Goal: Find specific page/section: Find specific page/section

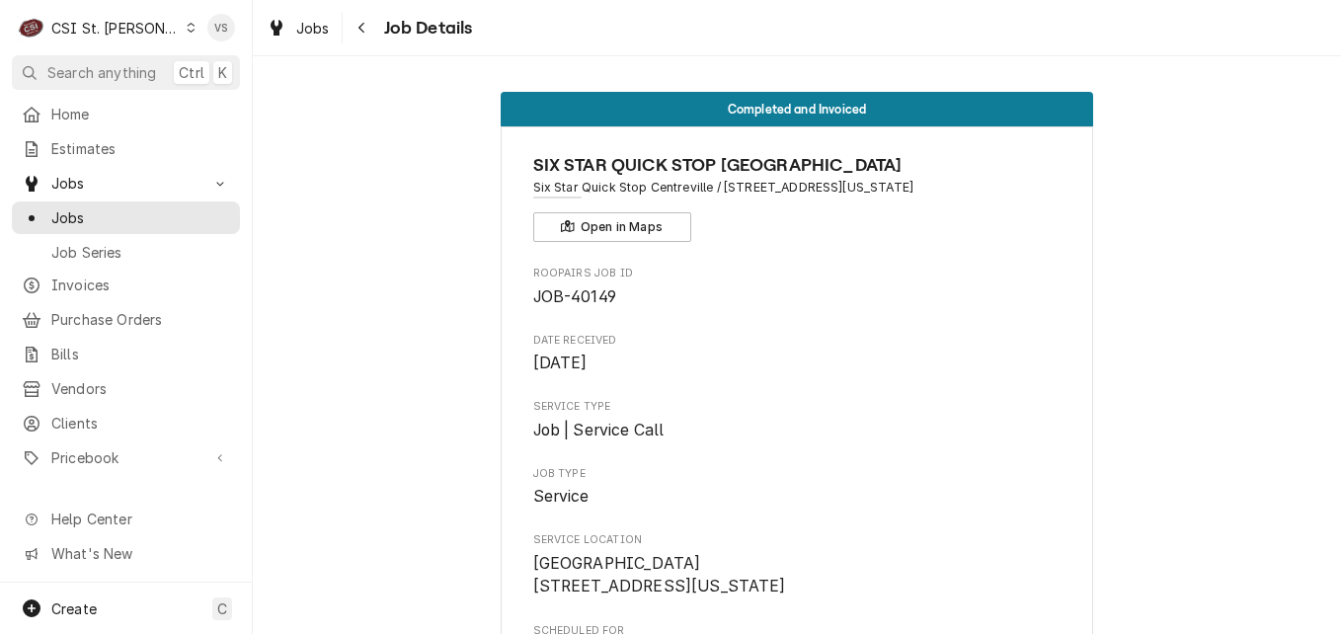
scroll to position [2370, 0]
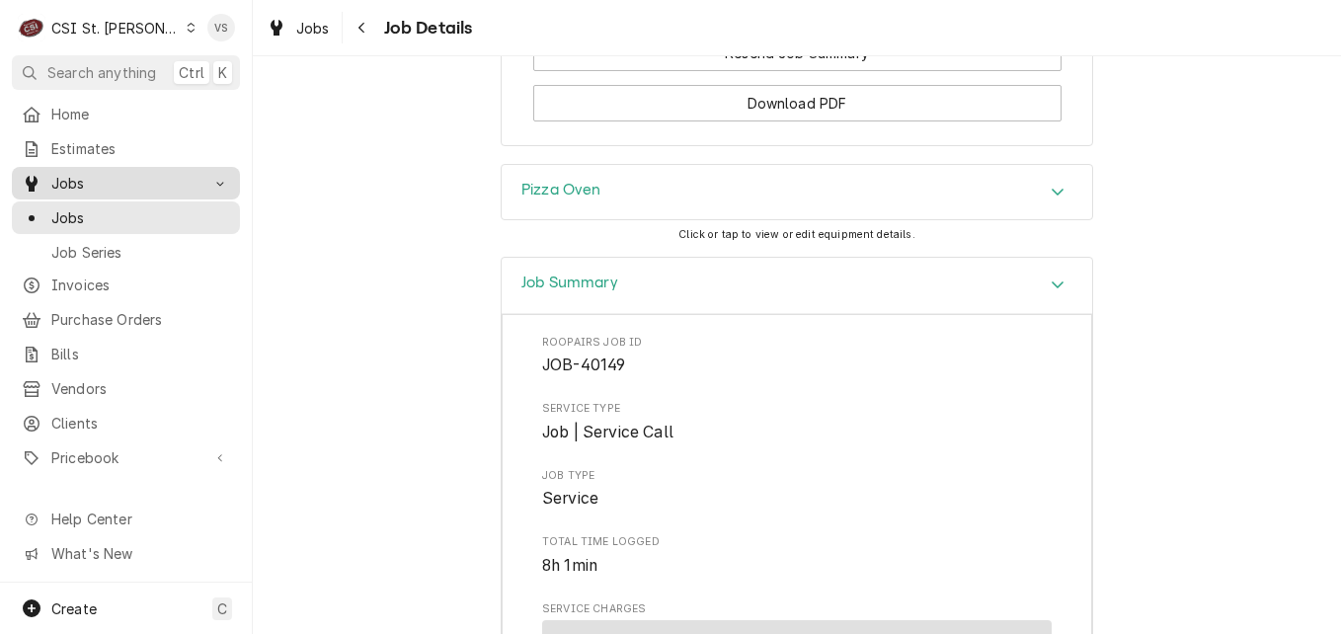
click at [98, 183] on span "Jobs" at bounding box center [125, 183] width 149 height 21
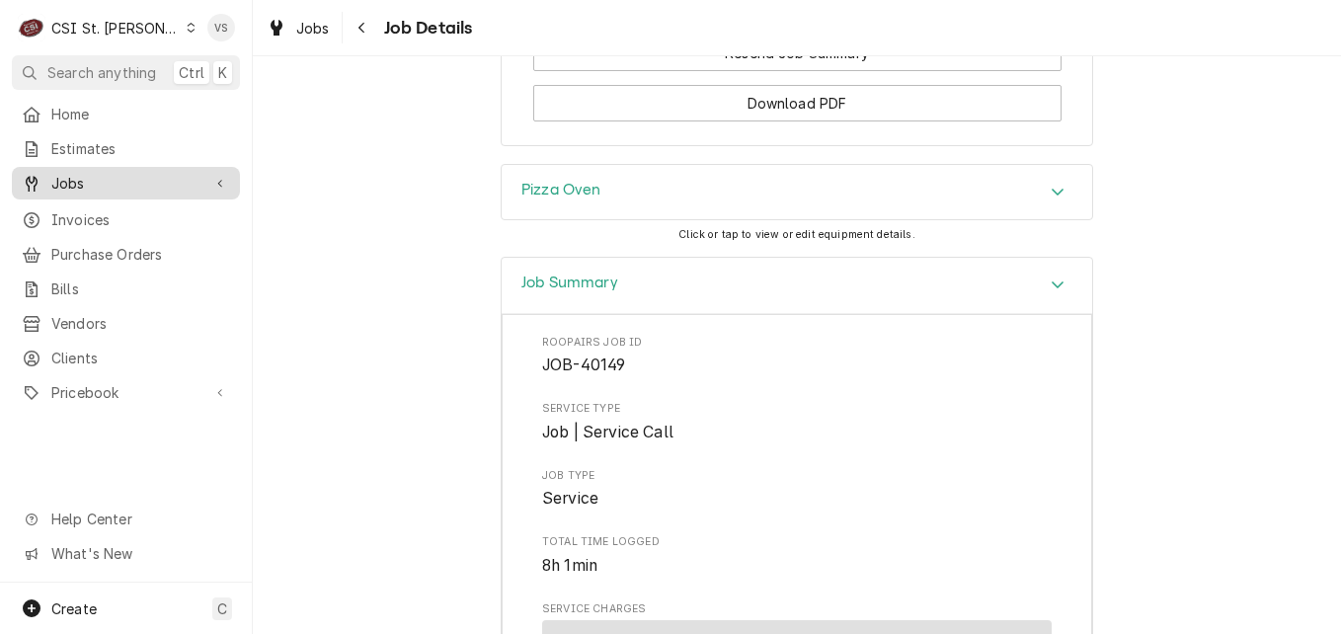
click at [98, 183] on span "Jobs" at bounding box center [125, 183] width 149 height 21
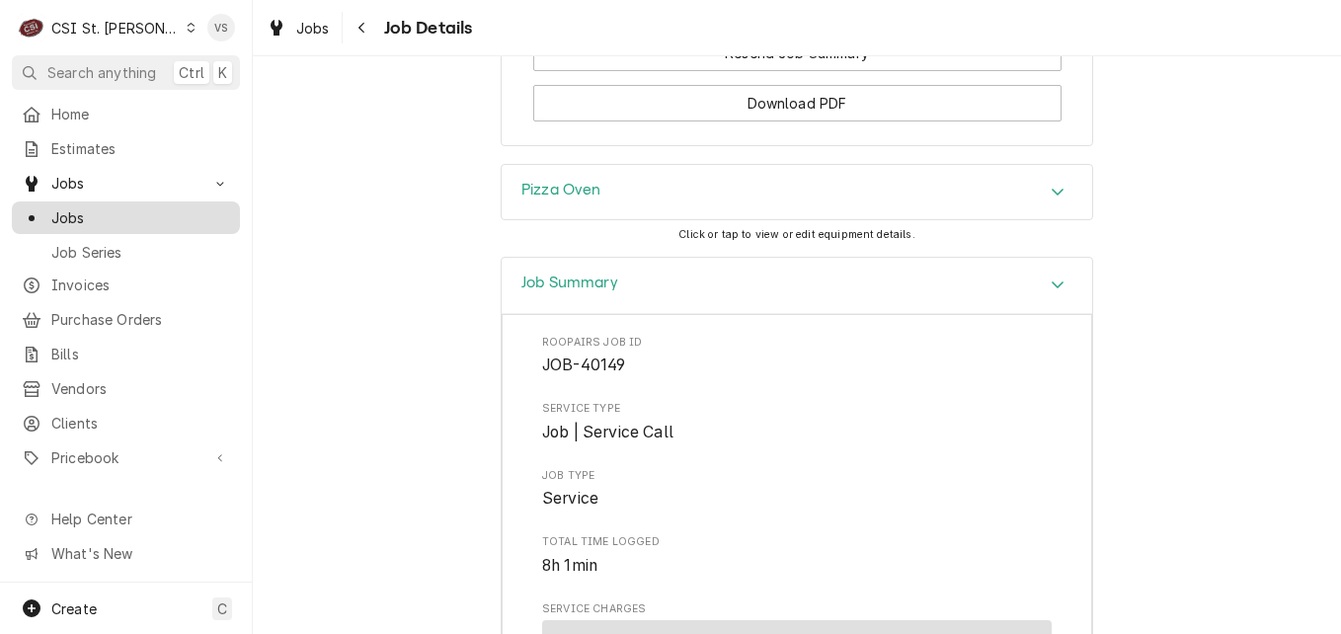
click at [116, 212] on span "Jobs" at bounding box center [140, 217] width 179 height 21
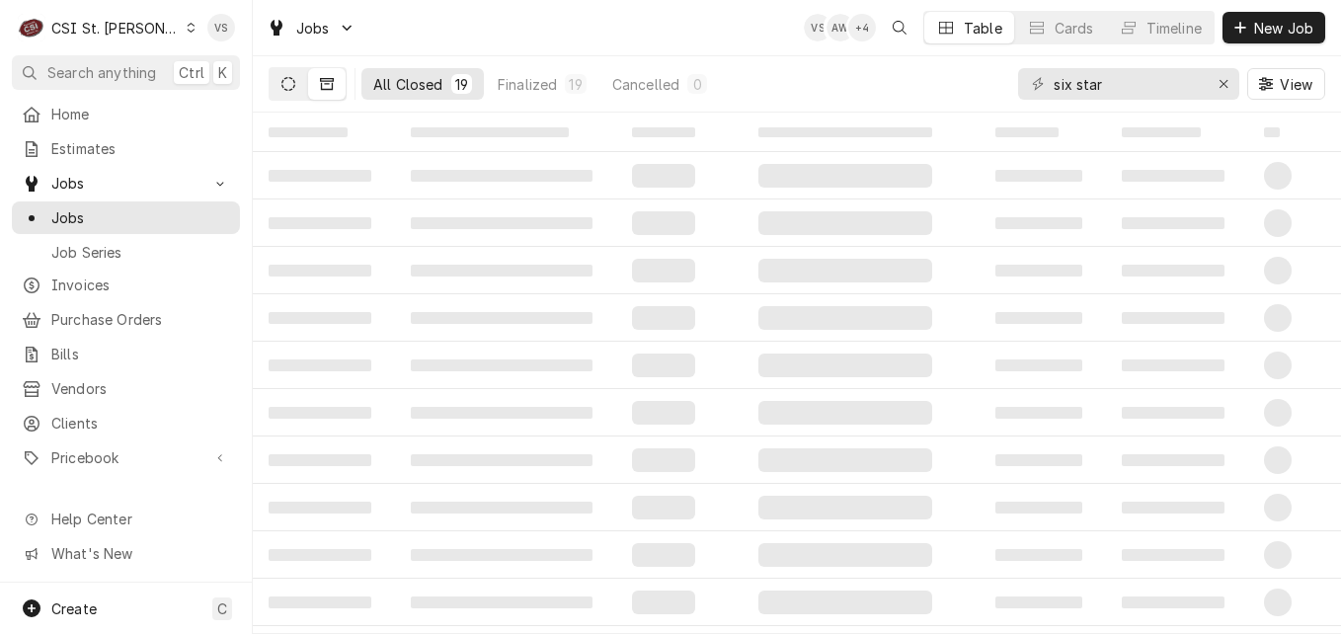
click at [288, 91] on button "Dynamic Content Wrapper" at bounding box center [289, 84] width 38 height 32
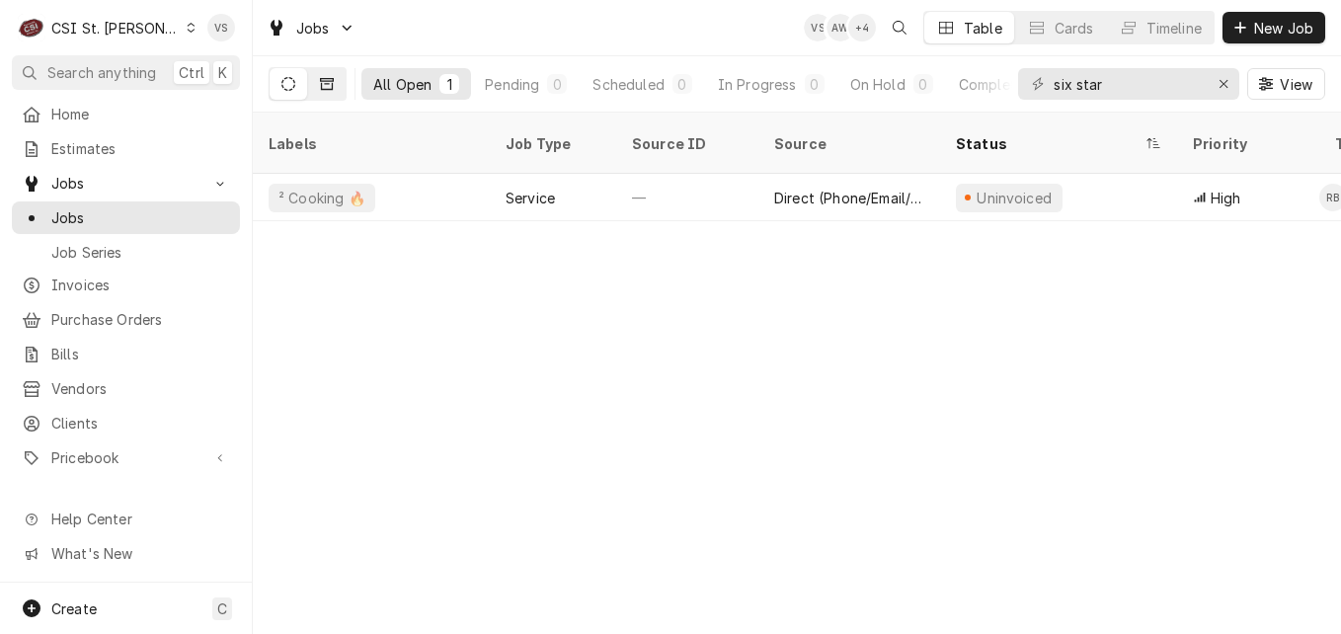
click at [329, 91] on button "Dynamic Content Wrapper" at bounding box center [327, 84] width 38 height 32
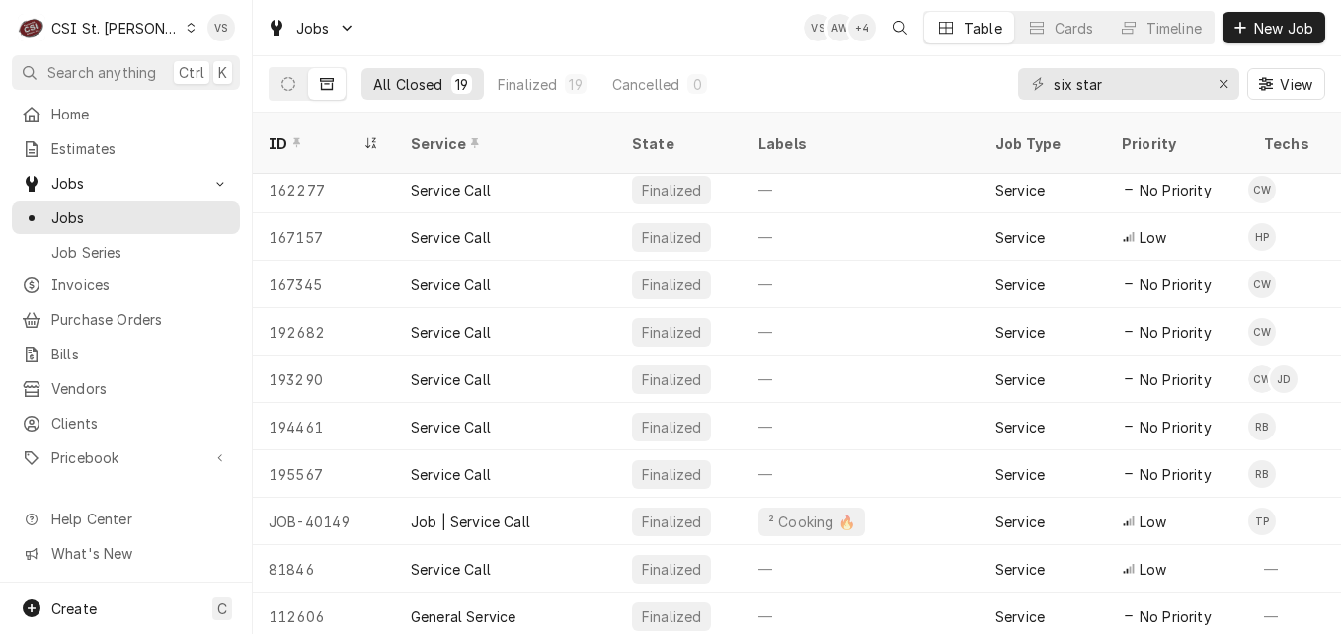
scroll to position [432, 0]
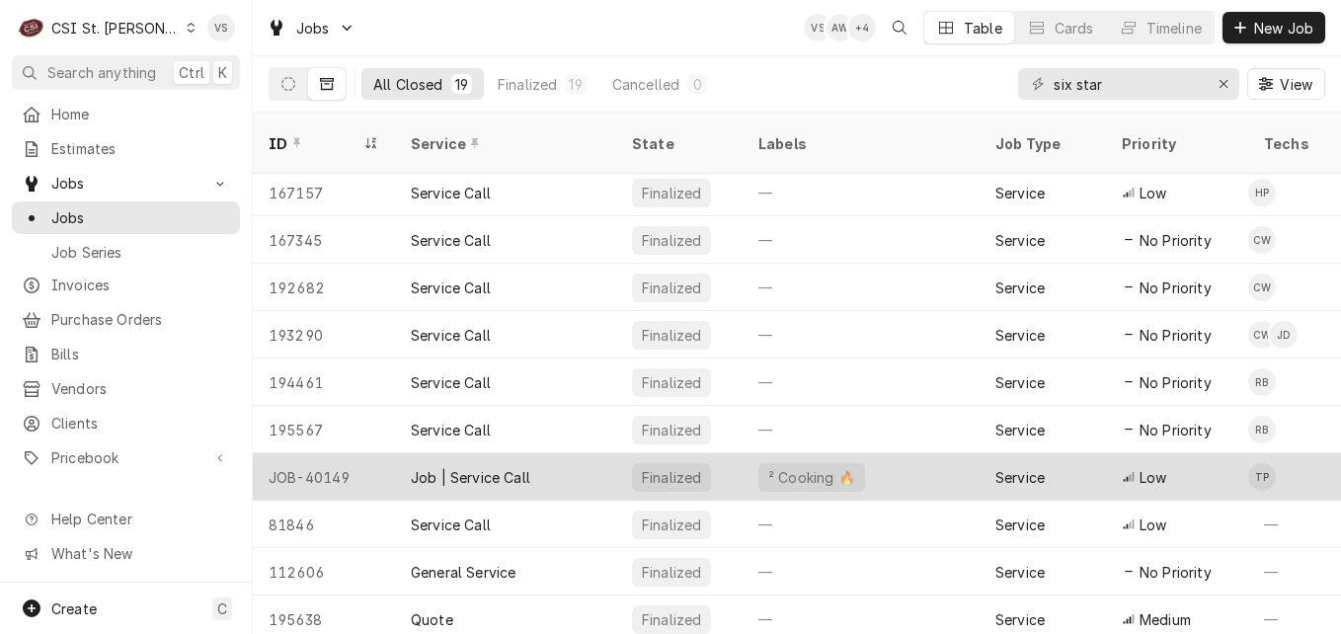
click at [539, 463] on div "Job | Service Call" at bounding box center [505, 476] width 221 height 47
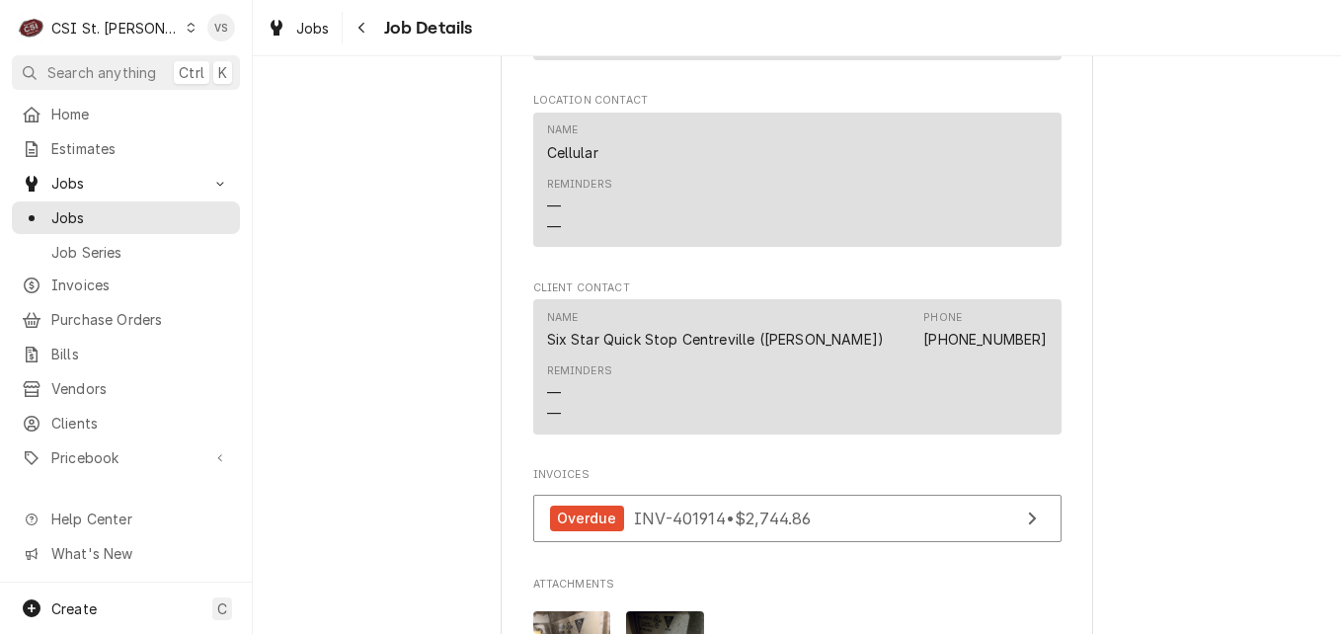
scroll to position [2074, 0]
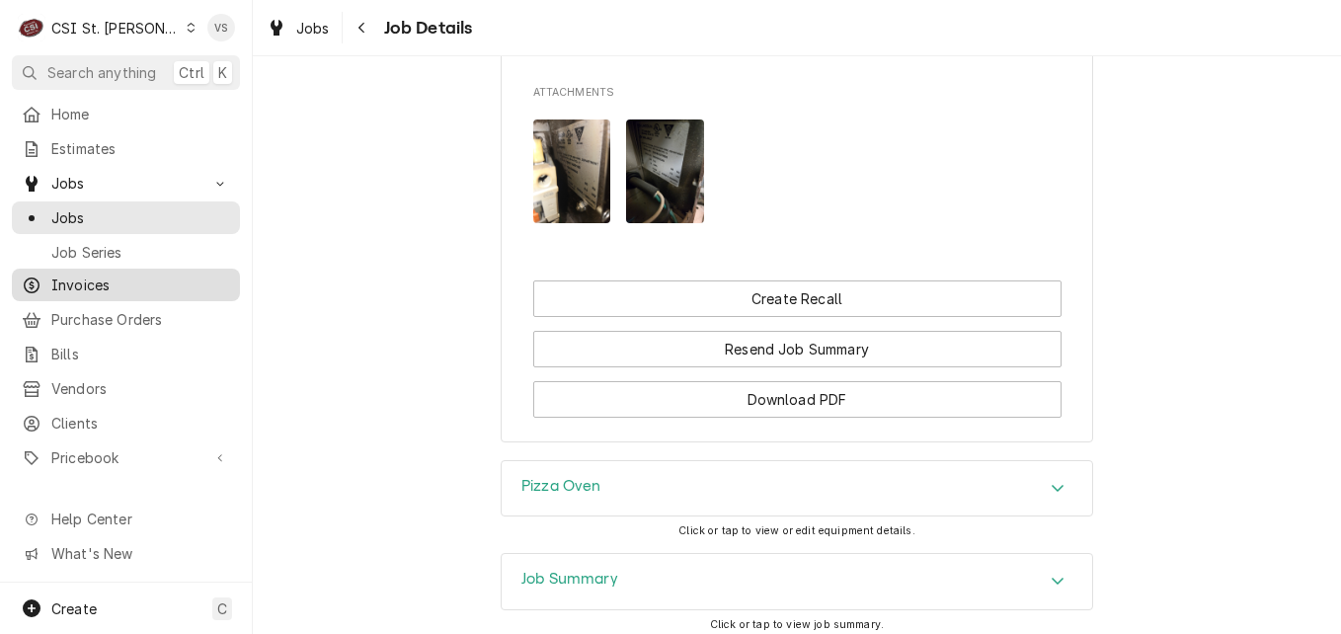
click at [74, 275] on span "Invoices" at bounding box center [140, 285] width 179 height 21
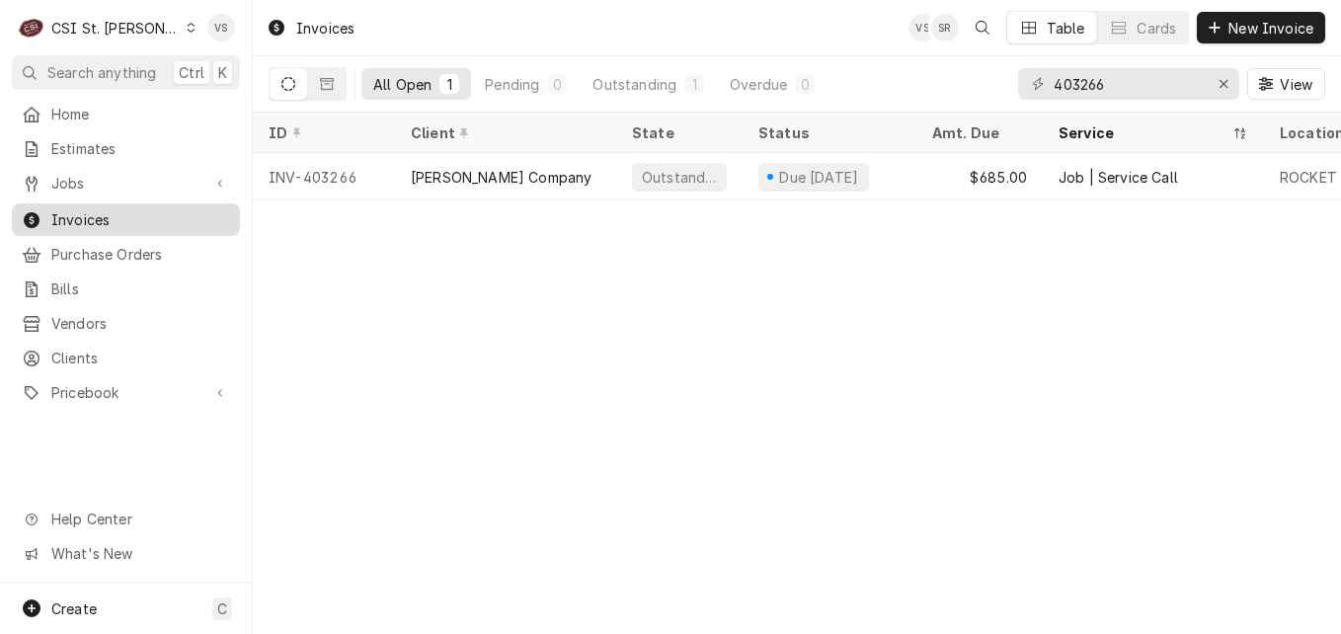
click at [89, 212] on span "Invoices" at bounding box center [140, 219] width 179 height 21
click at [1024, 85] on div "403266" at bounding box center [1128, 84] width 221 height 32
click at [1114, 74] on input "403266" at bounding box center [1128, 84] width 148 height 32
drag, startPoint x: 1112, startPoint y: 74, endPoint x: 1131, endPoint y: 87, distance: 22.7
click at [1015, 84] on div "All Open 1 Pending 0 Outstanding 1 Overdue 0 403266 View" at bounding box center [797, 83] width 1057 height 55
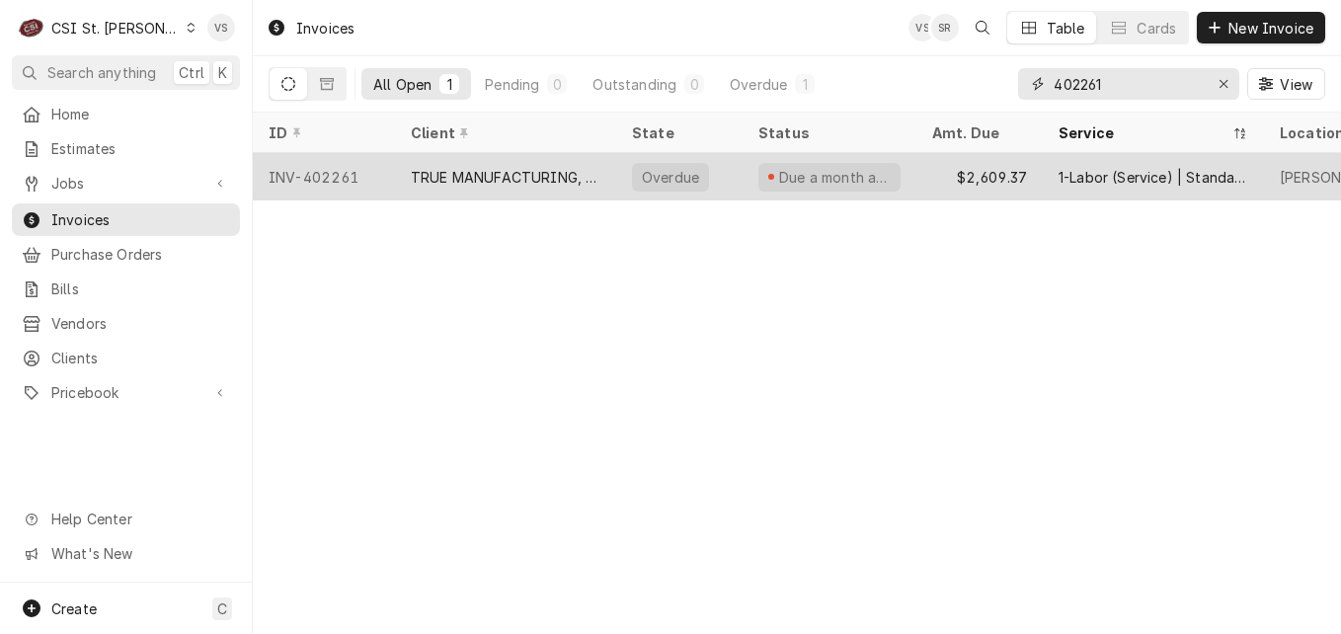
type input "402261"
click at [515, 170] on div "TRUE MANUFACTURING, INC." at bounding box center [506, 177] width 190 height 21
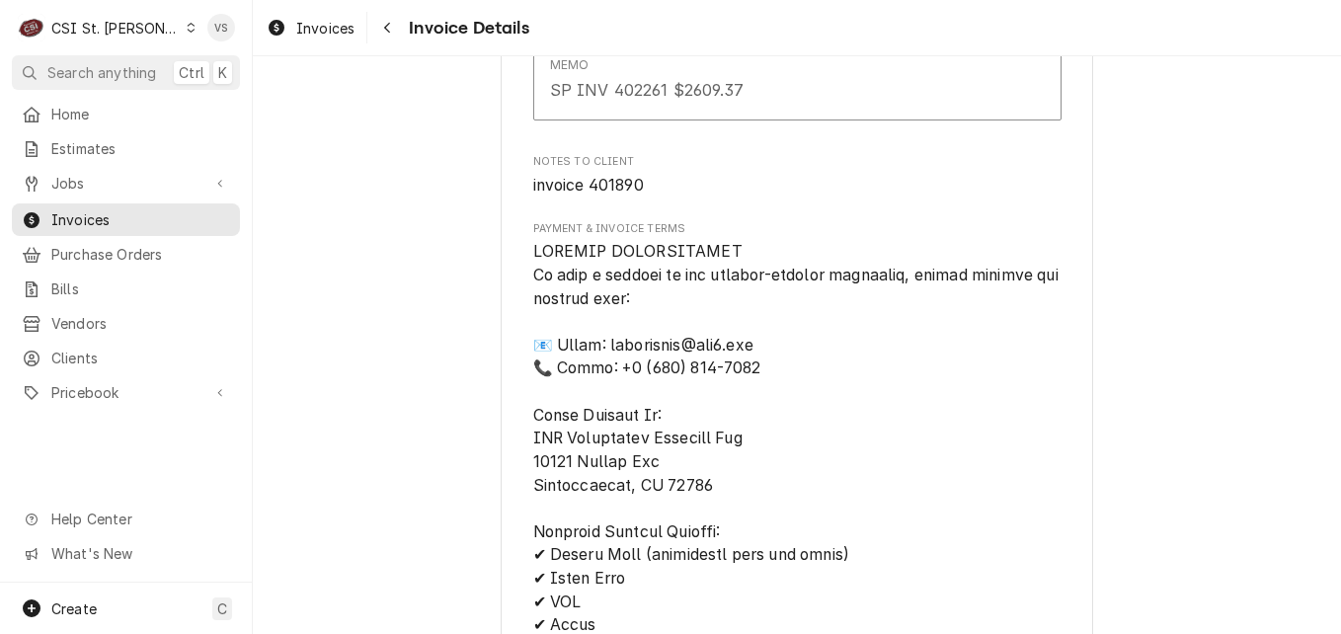
scroll to position [4148, 0]
